Goal: Information Seeking & Learning: Understand process/instructions

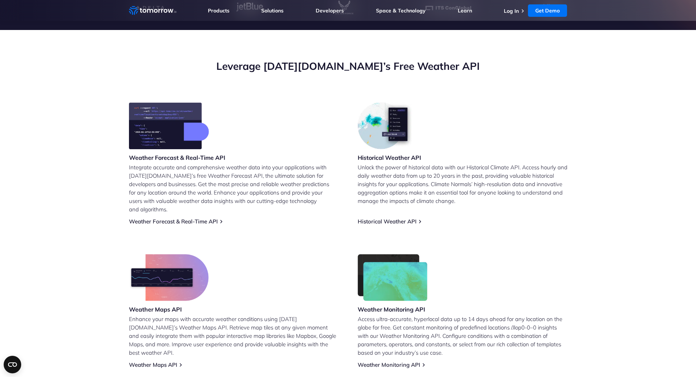
scroll to position [189, 0]
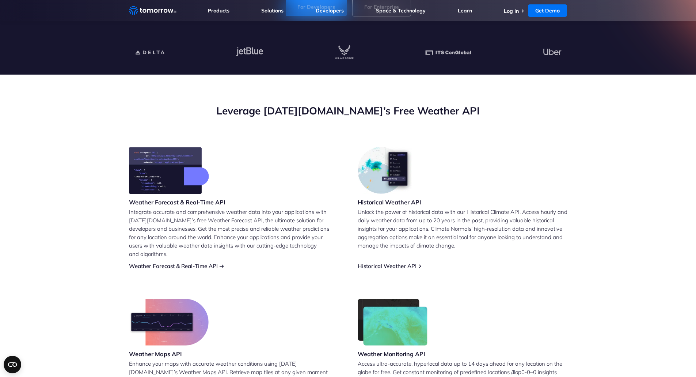
click at [199, 262] on link "Weather Forecast & Real-Time API" at bounding box center [173, 265] width 89 height 7
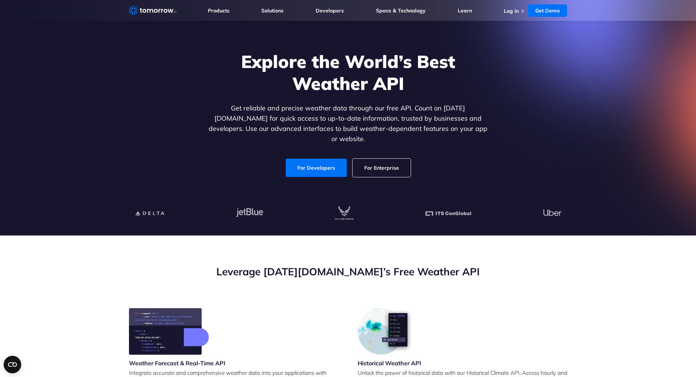
scroll to position [27, 0]
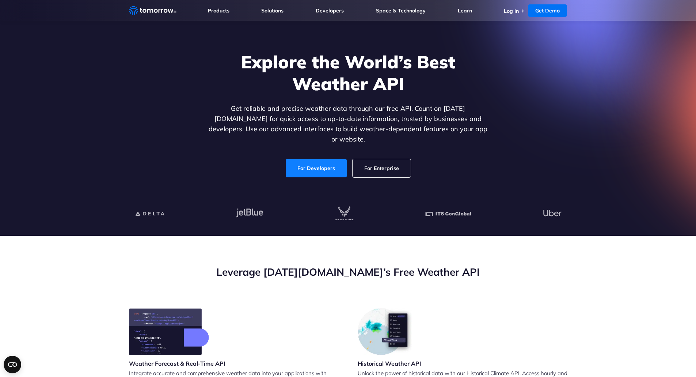
click at [307, 164] on link "For Developers" at bounding box center [316, 168] width 61 height 18
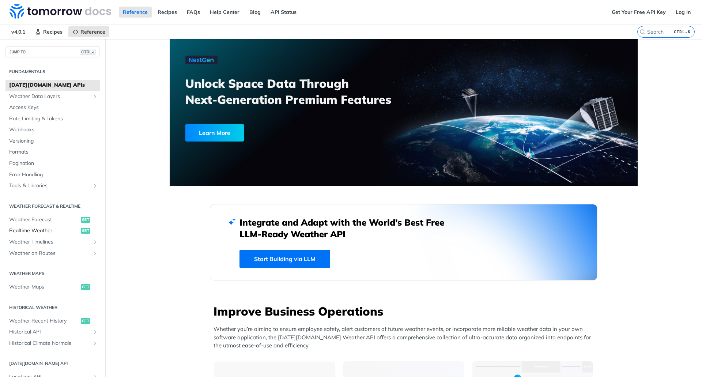
click at [50, 228] on span "Realtime Weather" at bounding box center [44, 230] width 70 height 7
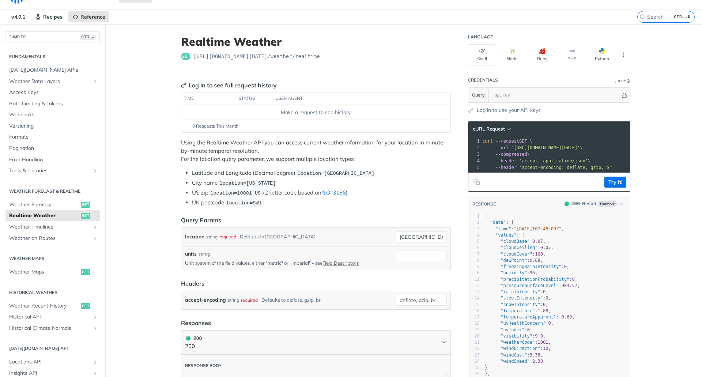
scroll to position [15, 0]
click at [479, 129] on span "cURL Request" at bounding box center [489, 128] width 32 height 6
click at [648, 141] on main "JUMP TO CTRL-/ Fundamentals Tomorrow.io APIs Weather Data Layers Core Probabili…" at bounding box center [351, 353] width 702 height 658
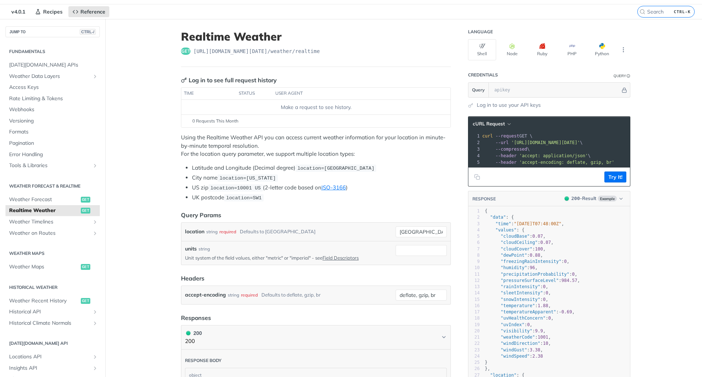
scroll to position [0, 0]
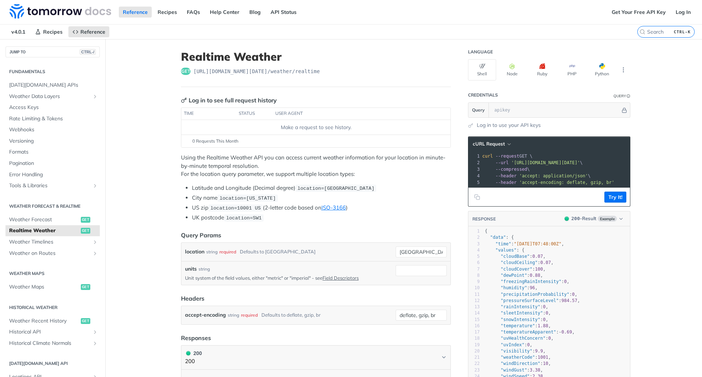
click at [139, 53] on main "JUMP TO CTRL-/ Fundamentals Tomorrow.io APIs Weather Data Layers Core Probabili…" at bounding box center [351, 368] width 702 height 658
